Goal: Transaction & Acquisition: Book appointment/travel/reservation

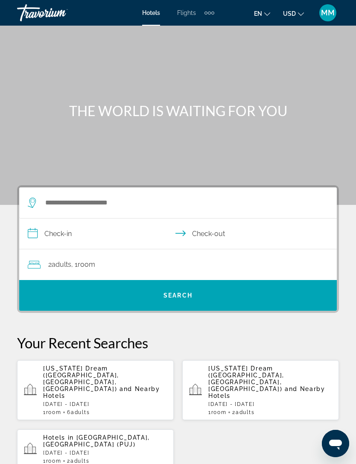
click at [97, 401] on p "[DATE] - [DATE]" at bounding box center [105, 404] width 124 height 6
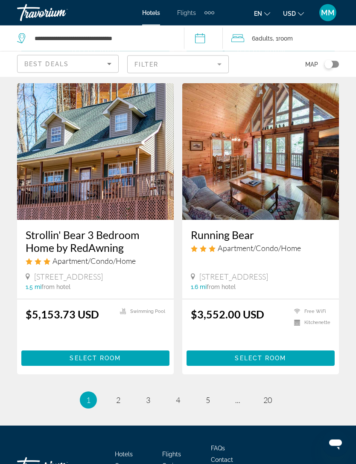
scroll to position [1644, 0]
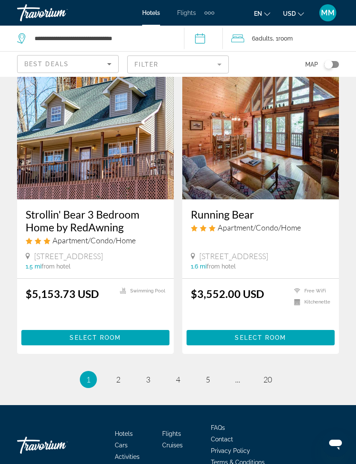
click at [108, 371] on ul "1 / 20 You're on page 1 page 2 page 3 page 4 page 5 page ... page 20" at bounding box center [178, 379] width 322 height 17
click at [125, 372] on link "page 2" at bounding box center [118, 379] width 15 height 15
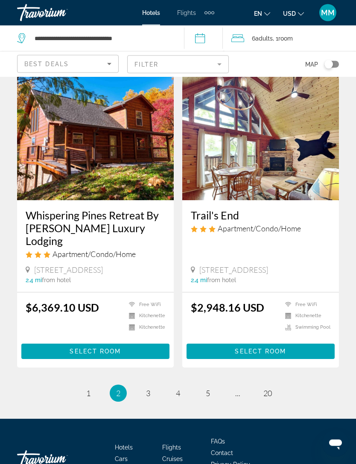
scroll to position [1578, 0]
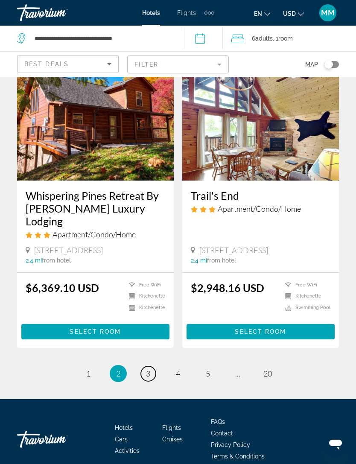
click at [145, 366] on link "page 3" at bounding box center [148, 373] width 15 height 15
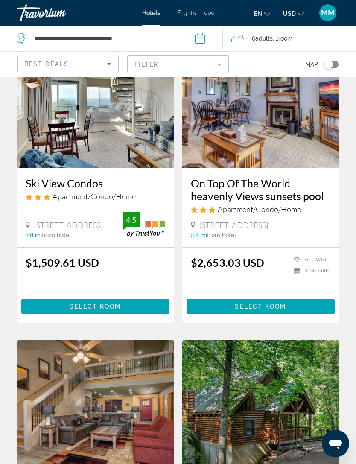
scroll to position [1330, 0]
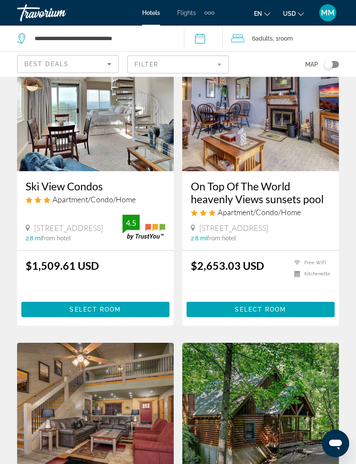
click at [124, 148] on img "Main content" at bounding box center [95, 103] width 157 height 137
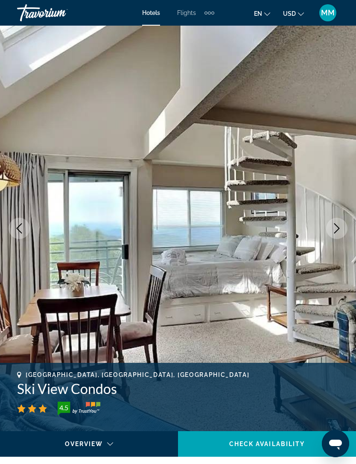
click at [333, 223] on button "Next image" at bounding box center [336, 228] width 21 height 21
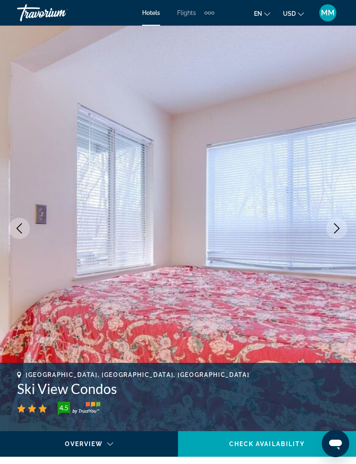
click at [335, 234] on button "Next image" at bounding box center [336, 228] width 21 height 21
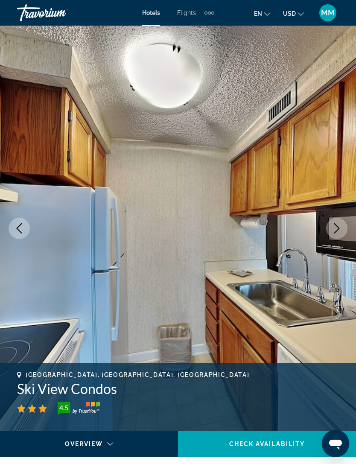
click at [331, 238] on img "Main content" at bounding box center [178, 228] width 356 height 405
click at [336, 230] on icon "Next image" at bounding box center [337, 228] width 10 height 10
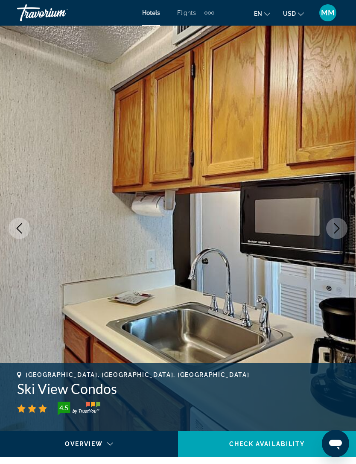
click at [324, 225] on img "Main content" at bounding box center [178, 228] width 356 height 405
click at [330, 235] on button "Next image" at bounding box center [336, 228] width 21 height 21
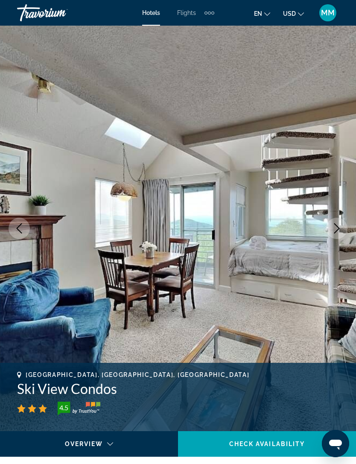
click at [338, 249] on img "Main content" at bounding box center [178, 228] width 356 height 405
click at [330, 224] on button "Next image" at bounding box center [336, 228] width 21 height 21
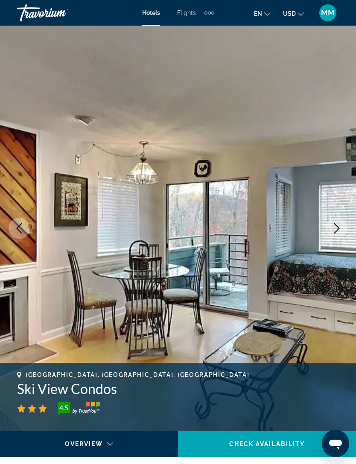
click at [336, 233] on icon "Next image" at bounding box center [337, 228] width 10 height 10
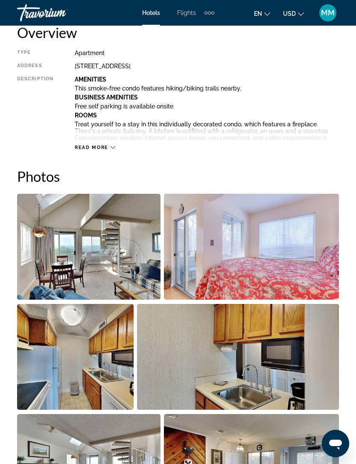
scroll to position [450, 0]
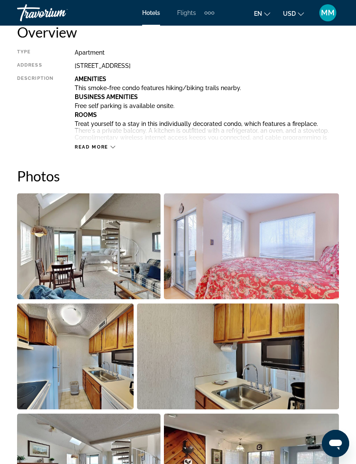
click at [106, 150] on span "Read more" at bounding box center [92, 147] width 34 height 6
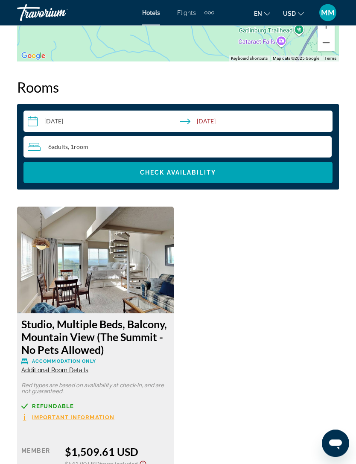
scroll to position [1655, 0]
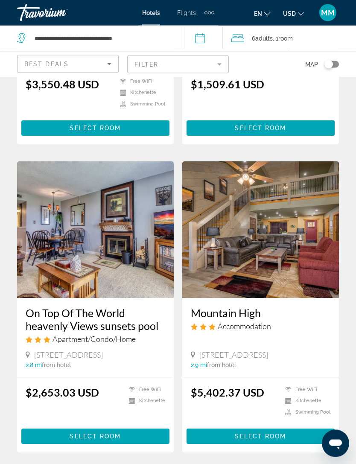
scroll to position [1499, 0]
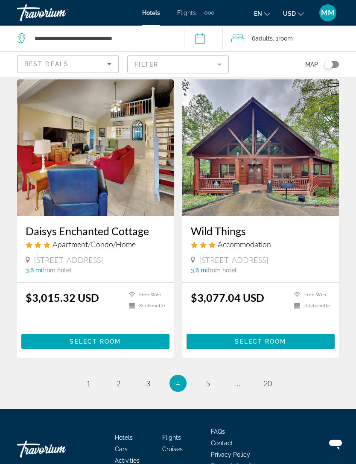
scroll to position [1547, 0]
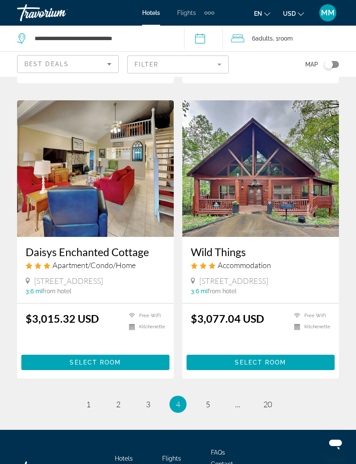
click at [299, 258] on h3 "Wild Things" at bounding box center [261, 251] width 140 height 13
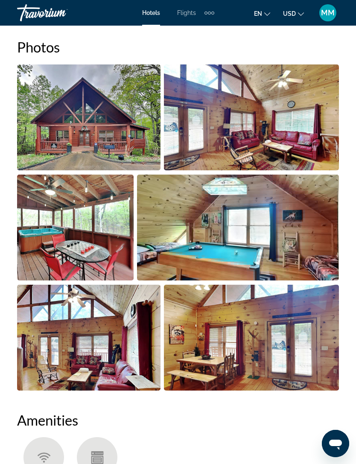
scroll to position [576, 0]
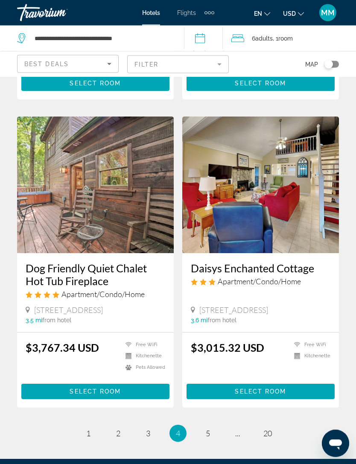
scroll to position [1518, 0]
click at [208, 441] on link "page 5" at bounding box center [208, 433] width 15 height 15
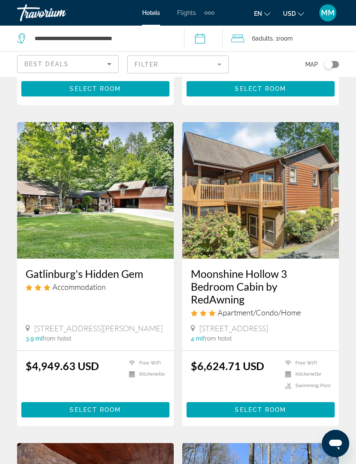
scroll to position [610, 0]
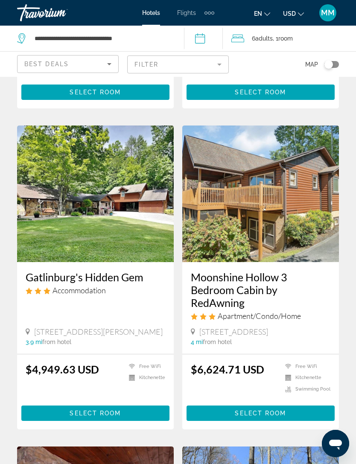
click at [218, 63] on mat-form-field "Filter" at bounding box center [178, 64] width 102 height 18
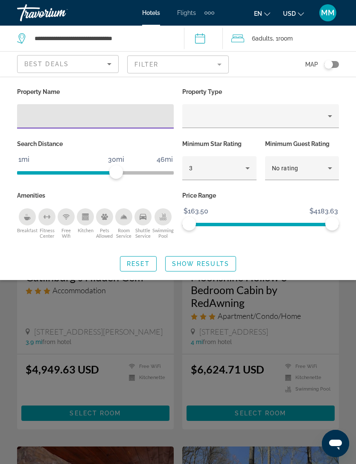
click at [99, 215] on div "Pets Allowed" at bounding box center [104, 216] width 17 height 17
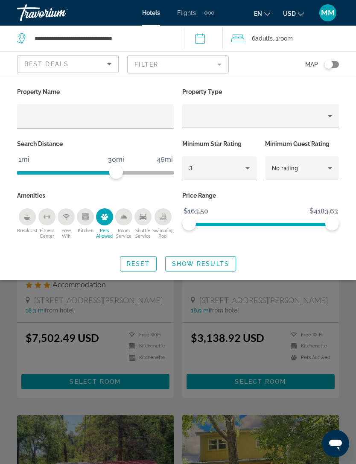
click at [61, 221] on div "Free Wifi" at bounding box center [66, 216] width 17 height 17
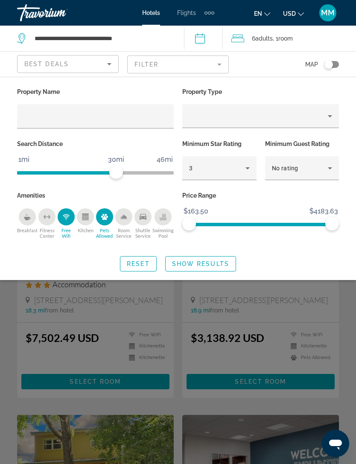
click at [161, 216] on icon "Swimming Pool" at bounding box center [163, 216] width 7 height 7
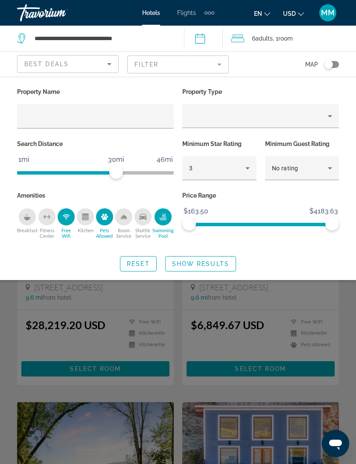
click at [206, 268] on span "Search widget" at bounding box center [201, 263] width 70 height 20
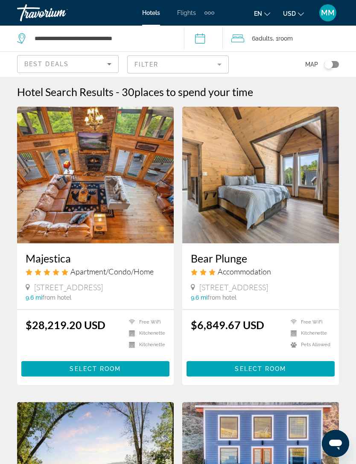
click at [99, 215] on img "Main content" at bounding box center [95, 175] width 157 height 137
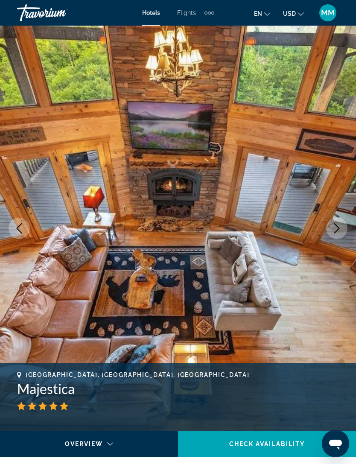
click at [338, 233] on icon "Next image" at bounding box center [337, 228] width 10 height 10
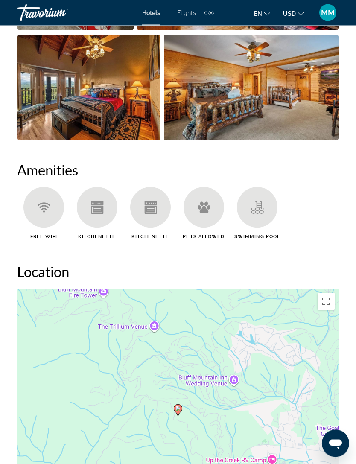
scroll to position [815, 0]
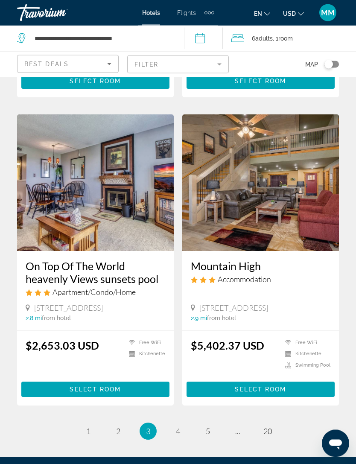
scroll to position [1546, 0]
click at [181, 424] on link "page 4" at bounding box center [178, 431] width 15 height 15
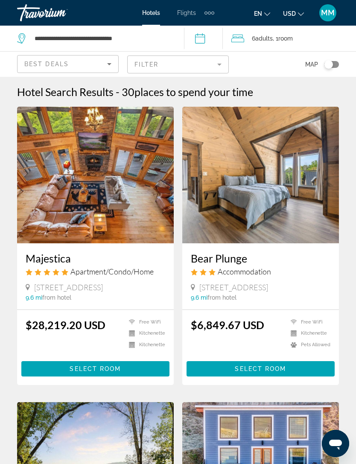
click at [228, 69] on mat-form-field "Filter" at bounding box center [178, 64] width 102 height 18
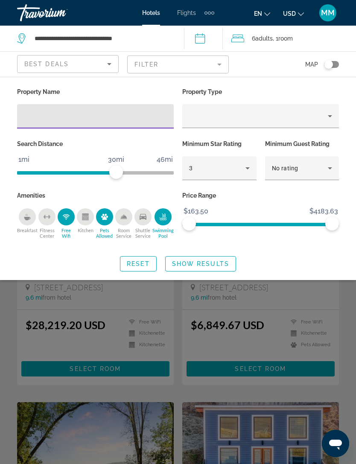
click at [244, 164] on icon "Hotel Filters" at bounding box center [247, 168] width 10 height 10
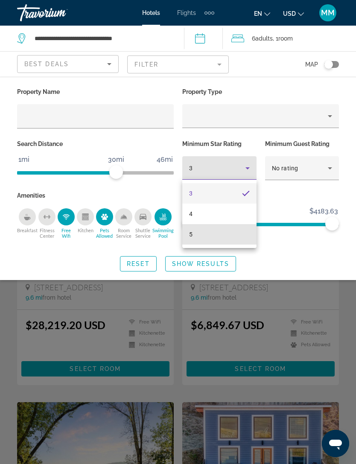
click at [197, 238] on mat-option "5" at bounding box center [219, 234] width 74 height 20
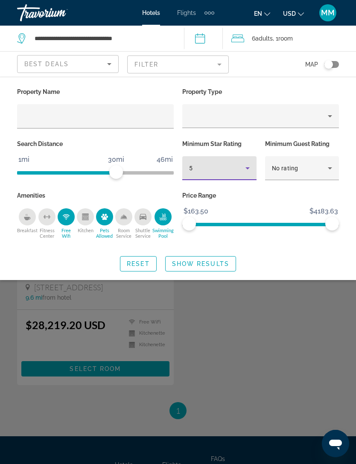
click at [327, 166] on icon "Hotel Filters" at bounding box center [330, 168] width 10 height 10
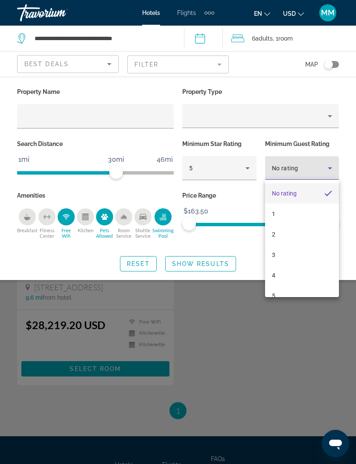
click at [301, 338] on div at bounding box center [178, 232] width 356 height 464
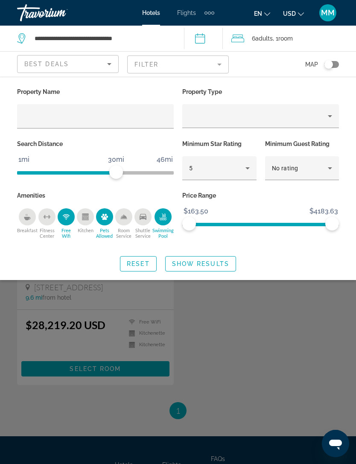
click at [332, 112] on icon "Property type" at bounding box center [330, 116] width 10 height 10
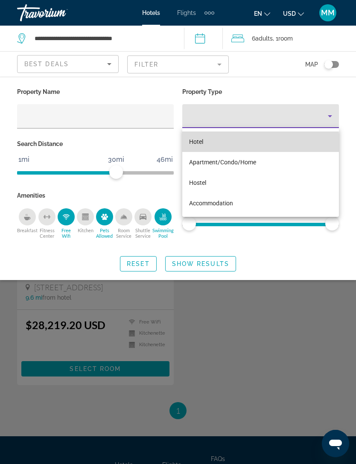
click at [199, 145] on span "Hotel" at bounding box center [196, 142] width 14 height 10
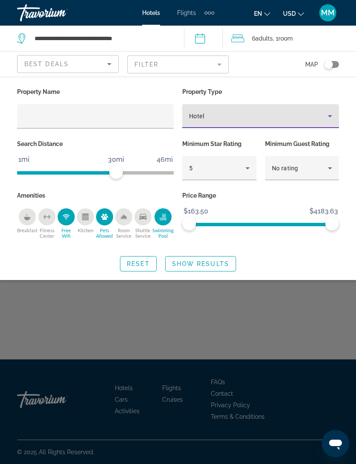
click at [208, 257] on span "Search widget" at bounding box center [201, 263] width 70 height 20
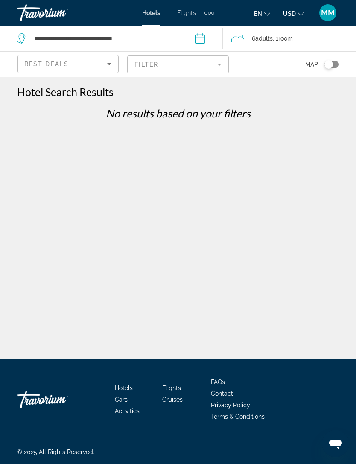
click at [219, 60] on mat-form-field "Filter" at bounding box center [178, 64] width 102 height 18
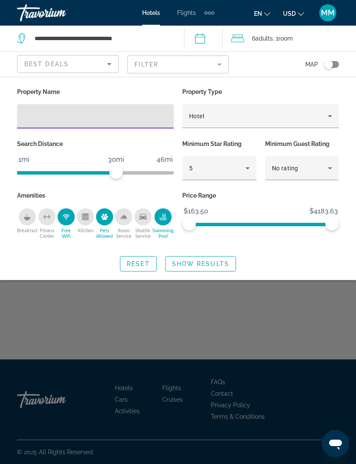
click at [164, 221] on div "Swimming Pool" at bounding box center [162, 216] width 17 height 17
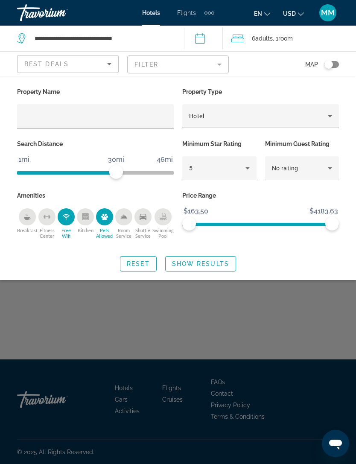
click at [108, 219] on div "Pets Allowed" at bounding box center [104, 216] width 17 height 17
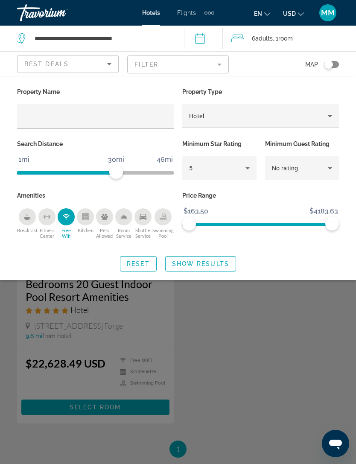
click at [58, 218] on div "Free Wifi" at bounding box center [66, 216] width 17 height 17
click at [200, 263] on span "Show Results" at bounding box center [200, 263] width 57 height 7
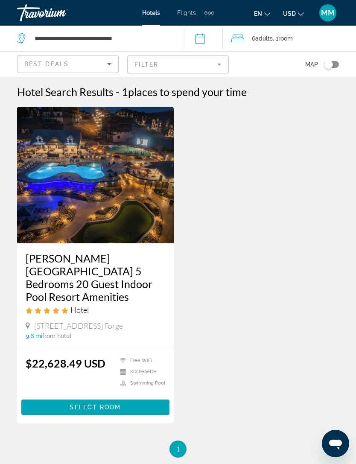
click at [226, 71] on mat-form-field "Filter" at bounding box center [178, 64] width 102 height 18
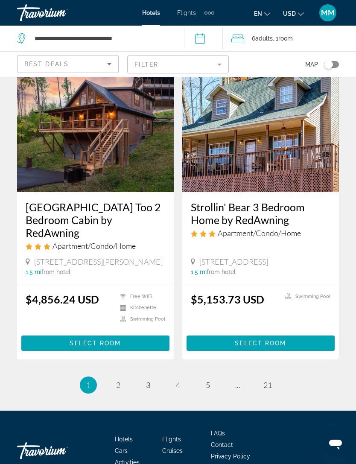
scroll to position [1634, 0]
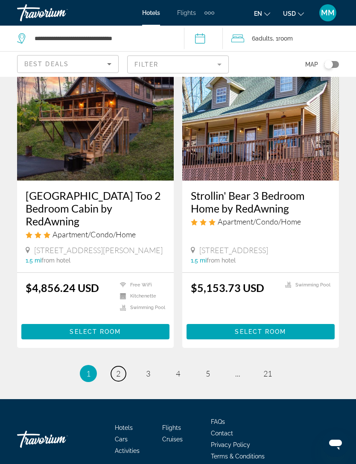
click at [118, 366] on link "page 2" at bounding box center [118, 373] width 15 height 15
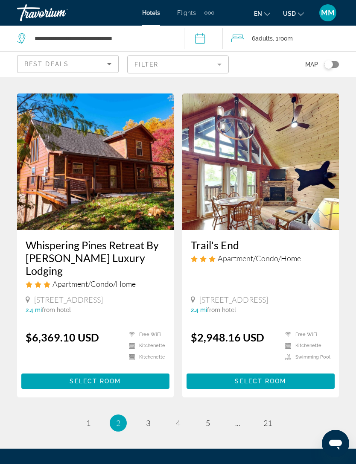
scroll to position [1578, 0]
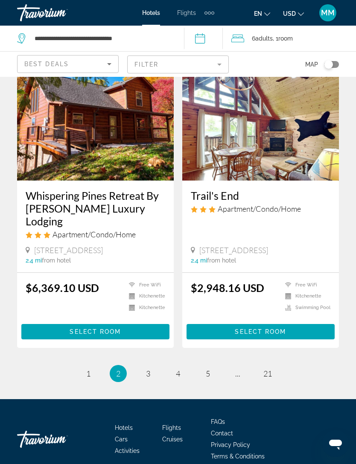
click at [141, 368] on ul "2 / 21 page 1 You're on page 2 page 3 page 4 page 5 page ... page 21" at bounding box center [178, 373] width 322 height 17
click at [152, 366] on link "page 3" at bounding box center [148, 373] width 15 height 15
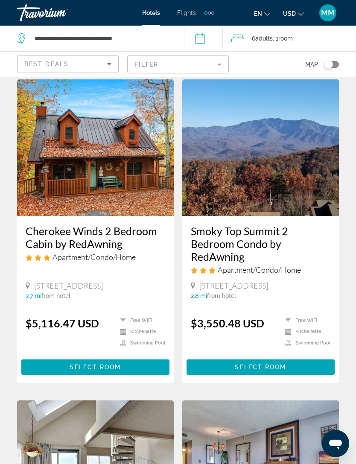
scroll to position [974, 0]
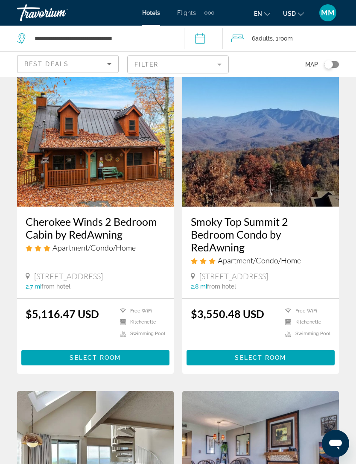
click at [188, 61] on mat-form-field "Filter" at bounding box center [178, 64] width 102 height 18
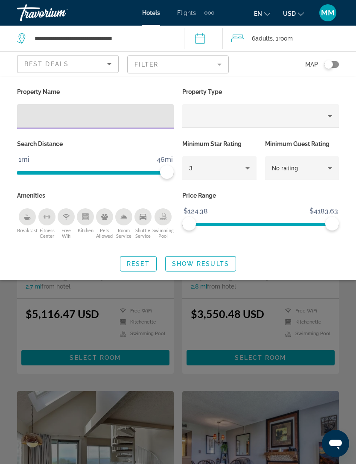
click at [106, 116] on input "Hotel Filters" at bounding box center [95, 116] width 143 height 10
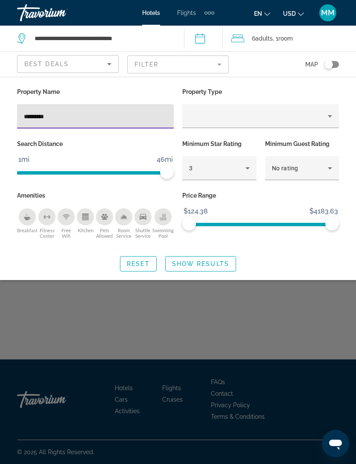
click at [103, 113] on input "*********" at bounding box center [95, 116] width 143 height 10
type input "**********"
click at [199, 257] on span "Search widget" at bounding box center [201, 263] width 70 height 20
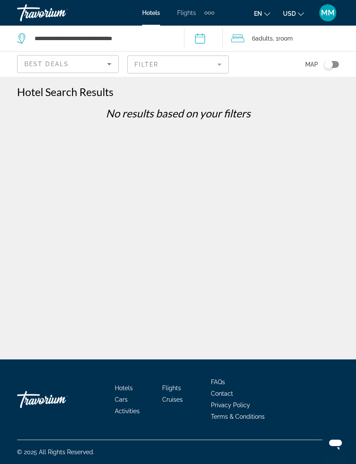
click at [211, 54] on input "**********" at bounding box center [205, 40] width 42 height 28
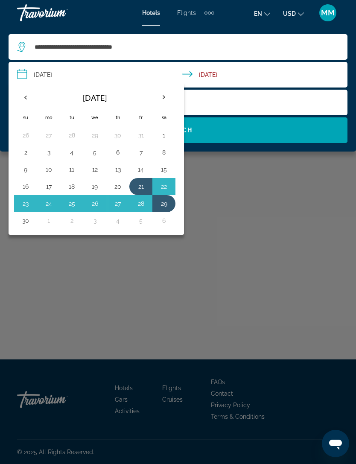
click at [231, 173] on div "Main content" at bounding box center [178, 232] width 356 height 464
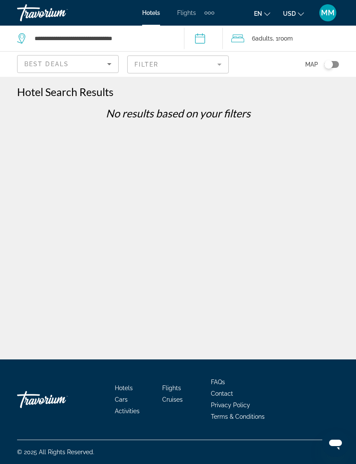
click at [210, 68] on mat-form-field "Filter" at bounding box center [178, 64] width 102 height 18
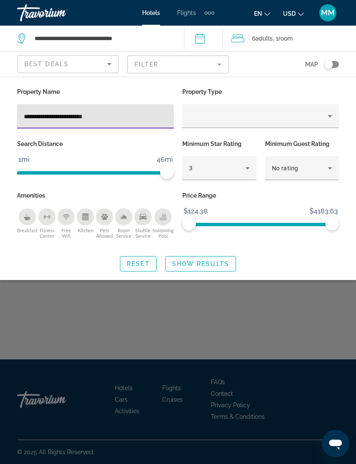
click at [55, 114] on input "**********" at bounding box center [95, 116] width 143 height 10
click at [154, 84] on div "**********" at bounding box center [178, 178] width 356 height 203
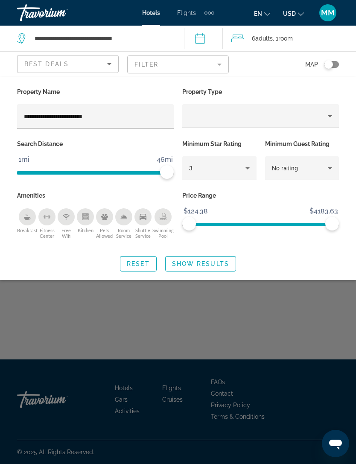
click at [45, 118] on input "**********" at bounding box center [95, 116] width 143 height 10
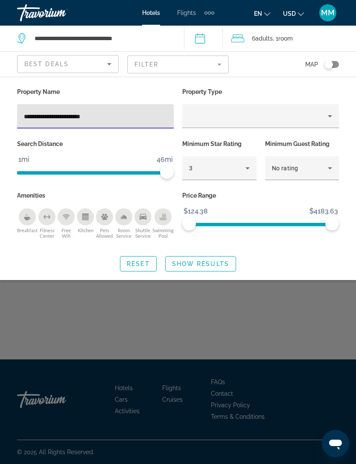
type input "**********"
click at [47, 109] on div "**********" at bounding box center [95, 116] width 143 height 24
click at [45, 113] on input "**********" at bounding box center [95, 116] width 143 height 10
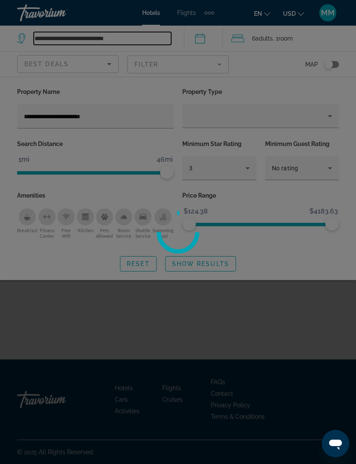
type input "**********"
click at [43, 113] on div at bounding box center [178, 232] width 356 height 464
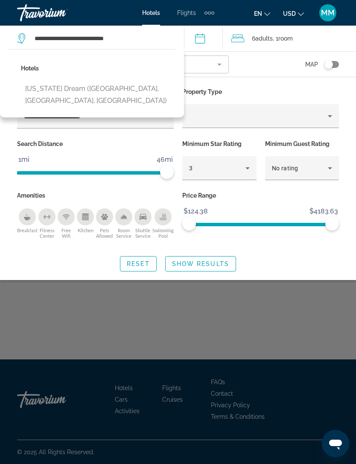
click at [47, 112] on input "**********" at bounding box center [95, 116] width 143 height 10
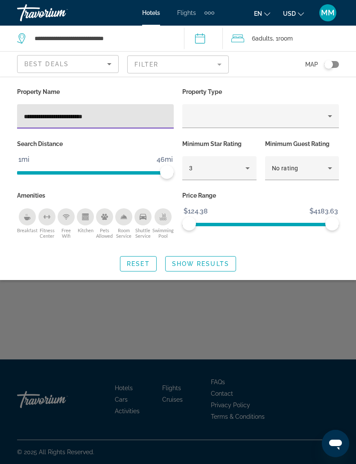
type input "**********"
click at [207, 256] on span "Search widget" at bounding box center [201, 263] width 70 height 20
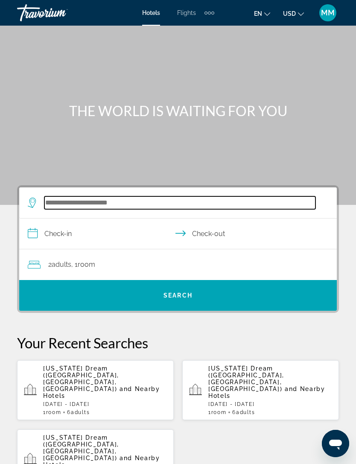
click at [147, 196] on input "Search widget" at bounding box center [179, 202] width 271 height 13
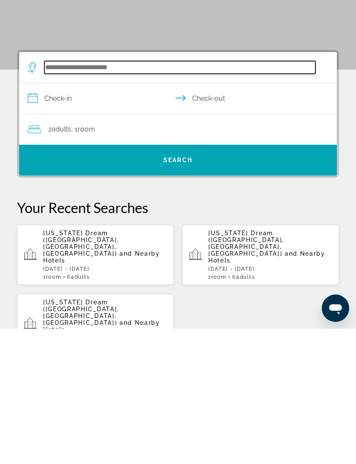
scroll to position [12, 0]
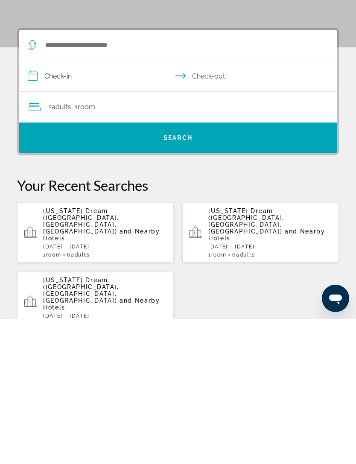
click at [136, 352] on p "Tennessee Dream (Gatlinburg, TN, US) and Nearby Hotels" at bounding box center [105, 369] width 124 height 34
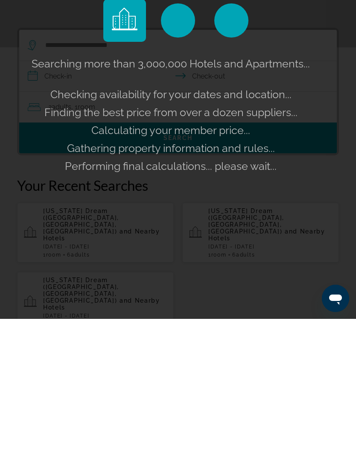
scroll to position [157, 0]
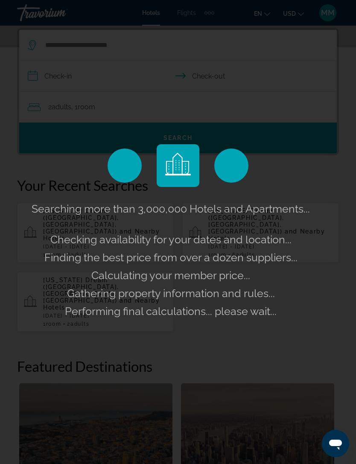
click at [194, 189] on div "Searching more than 3,000,000 Hotels and Apartments... Checking availability fo…" at bounding box center [178, 232] width 356 height 464
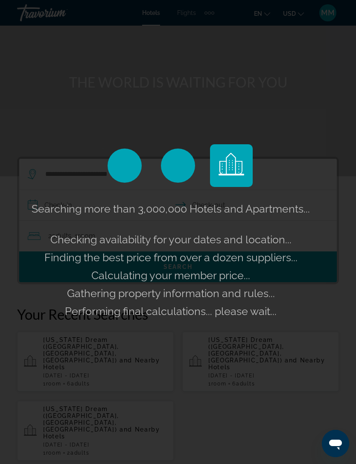
scroll to position [0, 0]
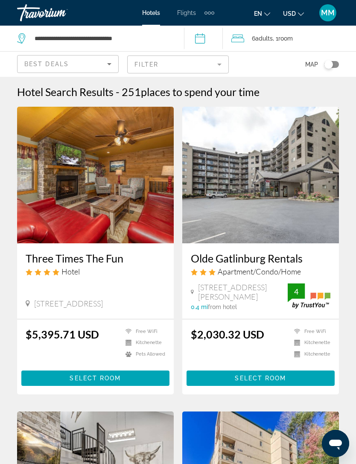
click at [220, 71] on mat-form-field "Filter" at bounding box center [178, 64] width 102 height 18
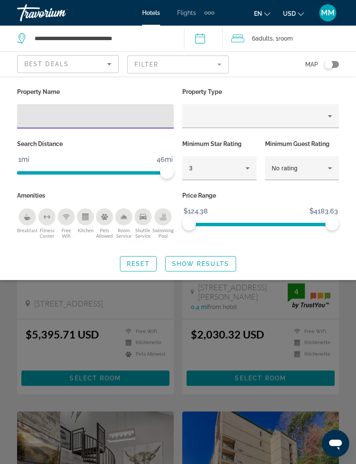
click at [111, 118] on input "Hotel Filters" at bounding box center [95, 116] width 143 height 10
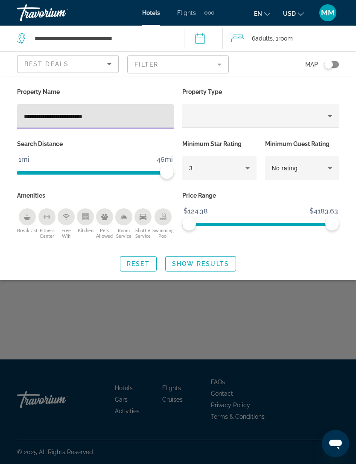
type input "**********"
click at [210, 262] on span "Show Results" at bounding box center [200, 263] width 57 height 7
